Goal: Communication & Community: Answer question/provide support

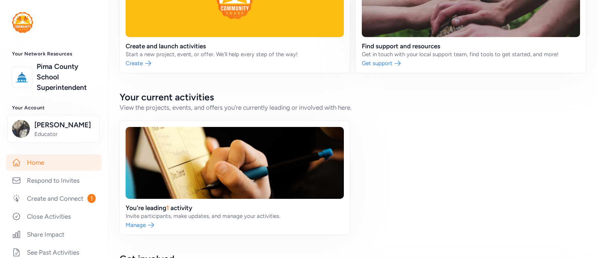
scroll to position [74, 0]
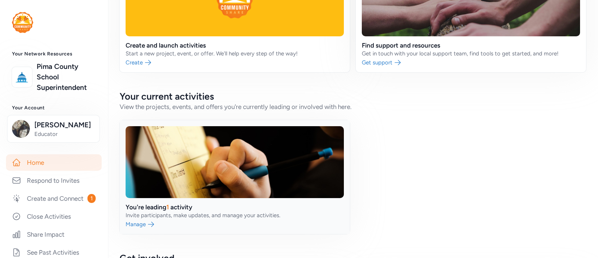
click at [146, 217] on link at bounding box center [235, 177] width 230 height 114
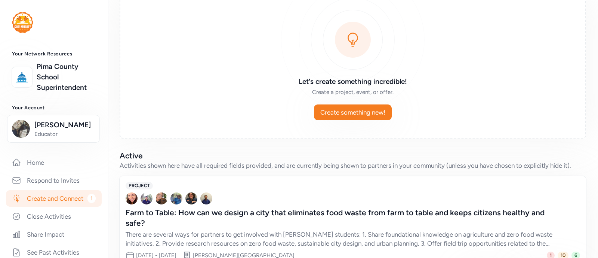
scroll to position [102, 0]
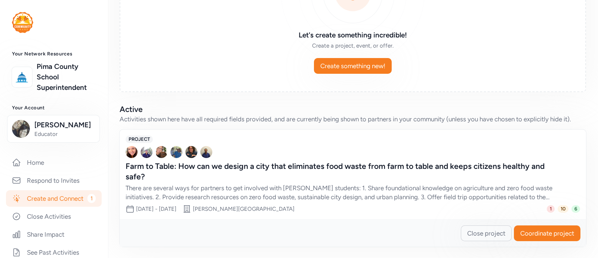
click at [527, 236] on span "Coordinate project" at bounding box center [548, 233] width 54 height 9
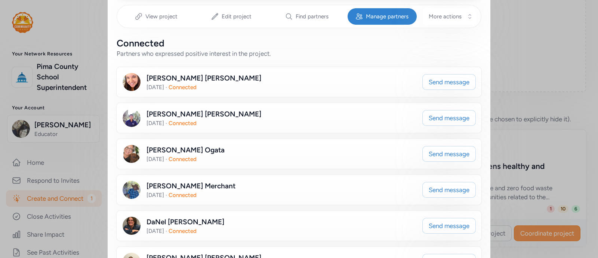
scroll to position [122, 0]
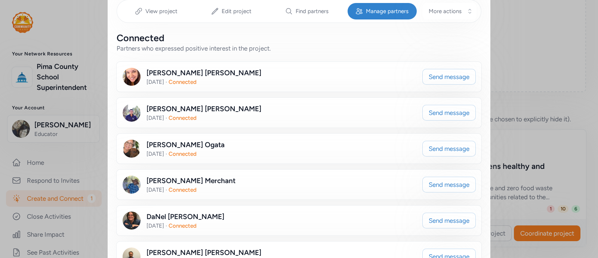
click at [172, 125] on div "[PERSON_NAME] [DATE] · Connected Send message" at bounding box center [299, 113] width 365 height 30
click at [163, 117] on span "[DATE]" at bounding box center [156, 117] width 18 height 7
click at [440, 113] on span "Send message" at bounding box center [449, 112] width 41 height 9
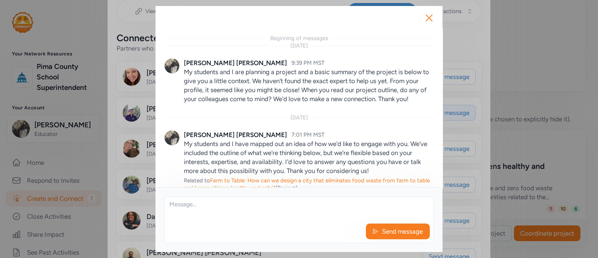
scroll to position [443, 0]
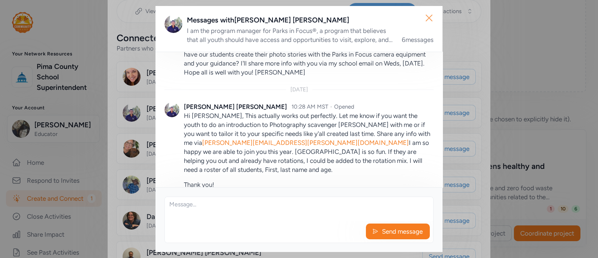
click at [427, 18] on icon "button" at bounding box center [429, 18] width 12 height 12
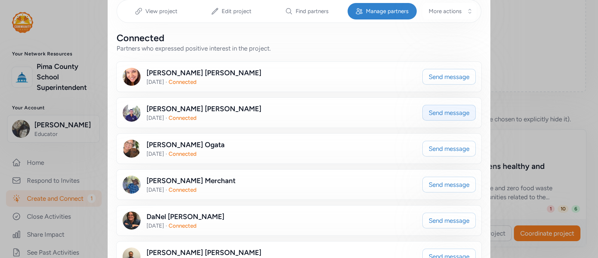
click at [435, 113] on span "Send message" at bounding box center [449, 112] width 41 height 9
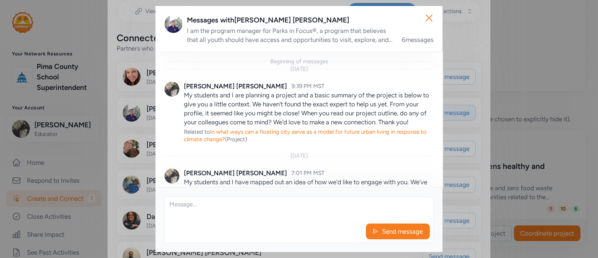
scroll to position [466, 0]
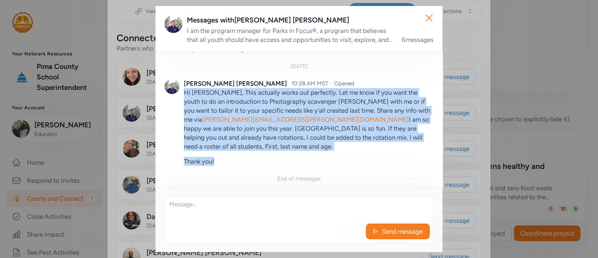
drag, startPoint x: 184, startPoint y: 102, endPoint x: 226, endPoint y: 154, distance: 67.2
click at [226, 154] on div "Hi [PERSON_NAME], This actually works out perfectly. Let me know if you want th…" at bounding box center [309, 127] width 250 height 78
copy div "Hi [PERSON_NAME], This actually works out perfectly. Let me know if you want th…"
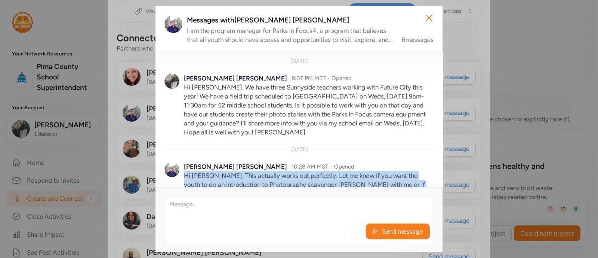
scroll to position [384, 0]
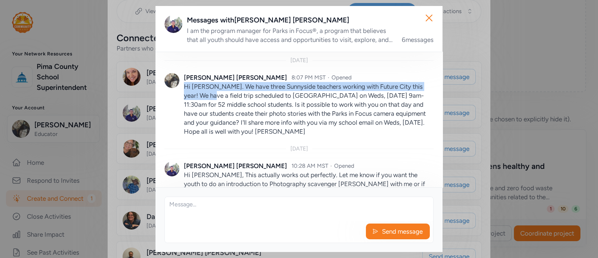
drag, startPoint x: 185, startPoint y: 96, endPoint x: 215, endPoint y: 102, distance: 30.1
click at [215, 102] on p "Hi [PERSON_NAME]. We have three Sunnyside teachers working with Future City thi…" at bounding box center [309, 109] width 250 height 54
click at [292, 136] on p "Hi [PERSON_NAME]. We have three Sunnyside teachers working with Future City thi…" at bounding box center [309, 109] width 250 height 54
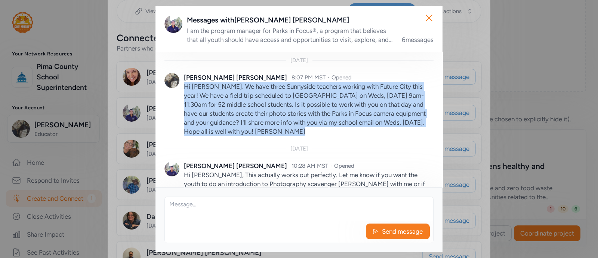
drag, startPoint x: 292, startPoint y: 138, endPoint x: 184, endPoint y: 96, distance: 116.1
click at [184, 96] on p "Hi [PERSON_NAME]. We have three Sunnyside teachers working with Future City thi…" at bounding box center [309, 109] width 250 height 54
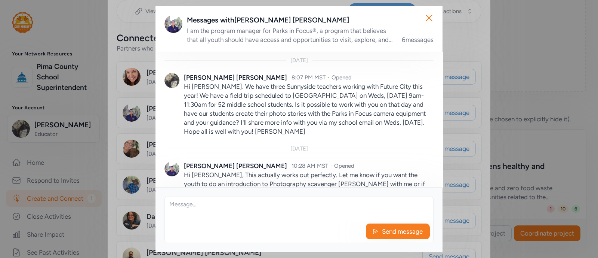
click at [185, 96] on p "Hi [PERSON_NAME]. We have three Sunnyside teachers working with Future City thi…" at bounding box center [309, 109] width 250 height 54
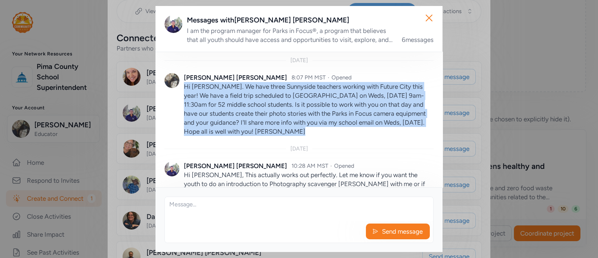
drag, startPoint x: 185, startPoint y: 96, endPoint x: 238, endPoint y: 109, distance: 54.8
click at [238, 109] on p "Hi [PERSON_NAME]. We have three Sunnyside teachers working with Future City thi…" at bounding box center [309, 109] width 250 height 54
copy div "Hi [PERSON_NAME]. We have three Sunnyside teachers working with Future City thi…"
